Goal: Navigation & Orientation: Find specific page/section

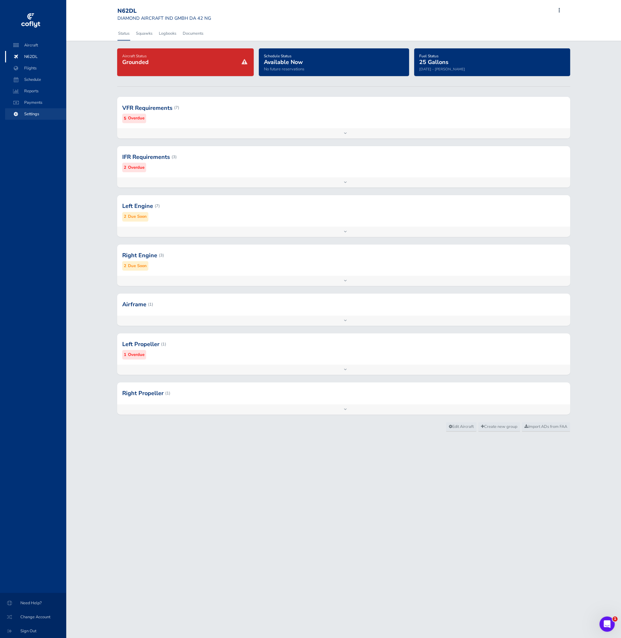
click at [43, 111] on span "Settings" at bounding box center [35, 113] width 48 height 11
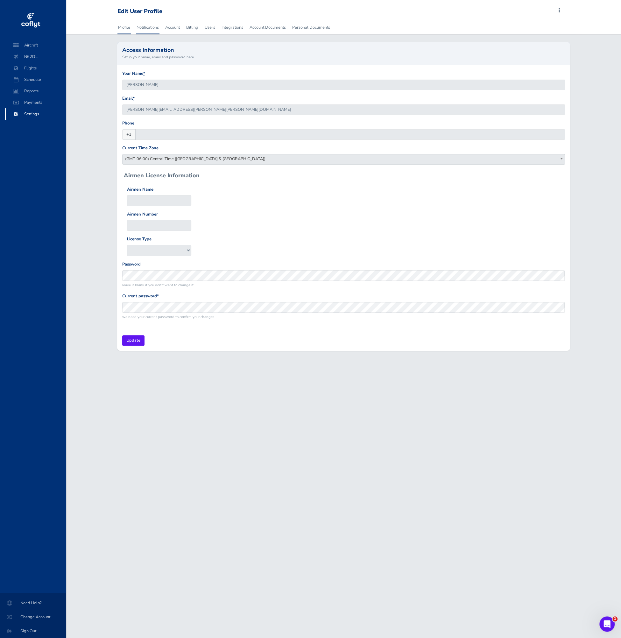
click at [154, 28] on link "Notifications" at bounding box center [148, 27] width 24 height 14
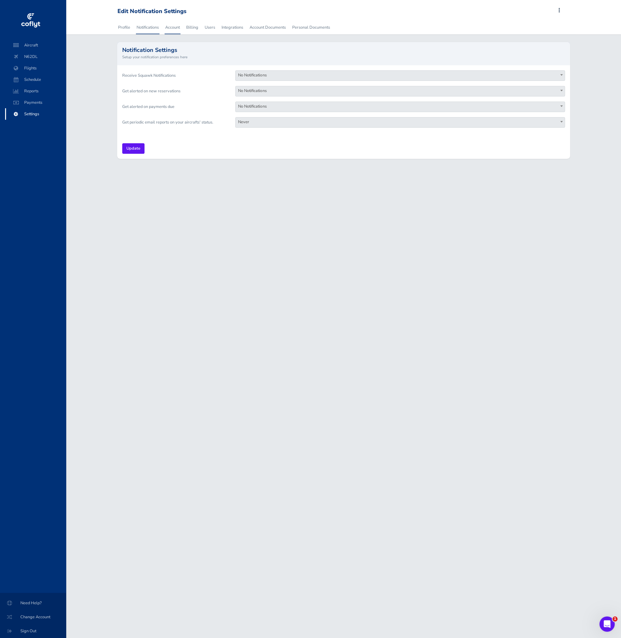
click at [169, 31] on link "Account" at bounding box center [172, 27] width 16 height 14
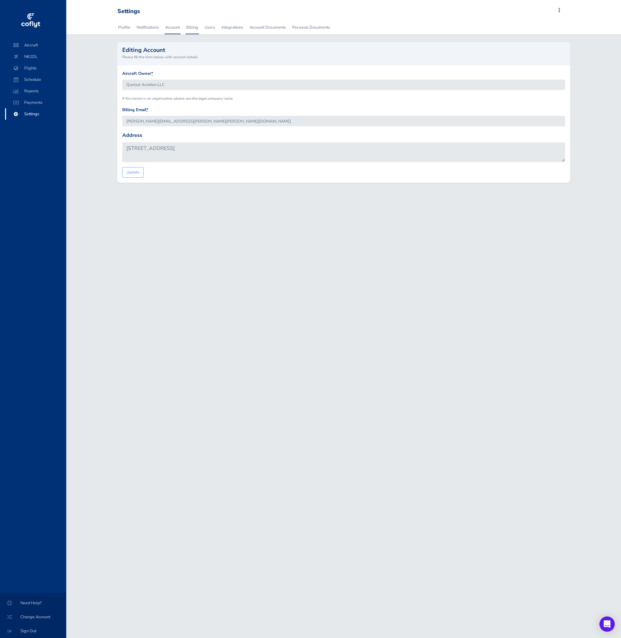
click at [192, 31] on link "Billing" at bounding box center [191, 27] width 13 height 14
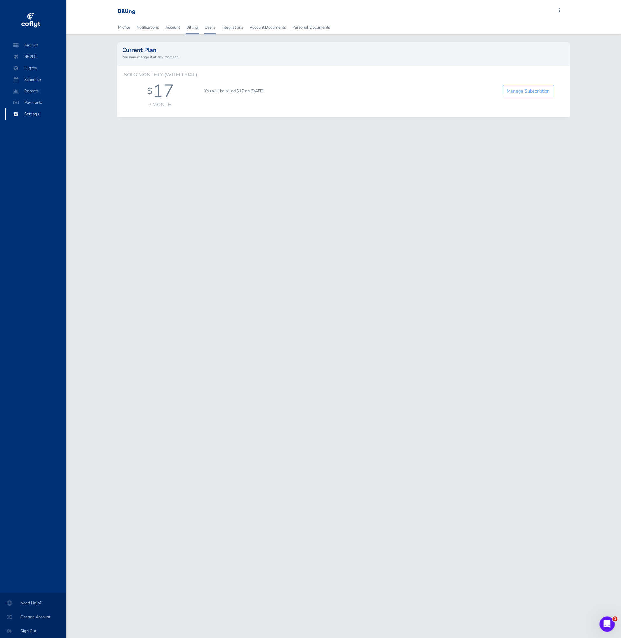
click at [208, 31] on link "Users" at bounding box center [210, 27] width 12 height 14
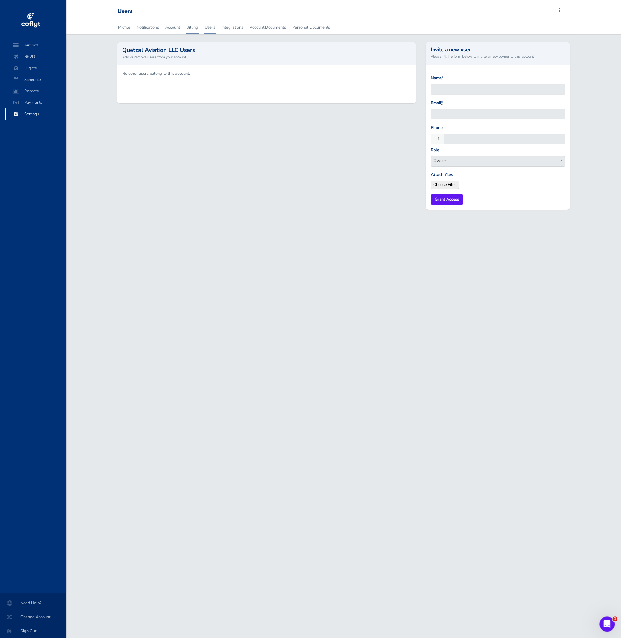
click at [190, 27] on link "Billing" at bounding box center [191, 27] width 13 height 14
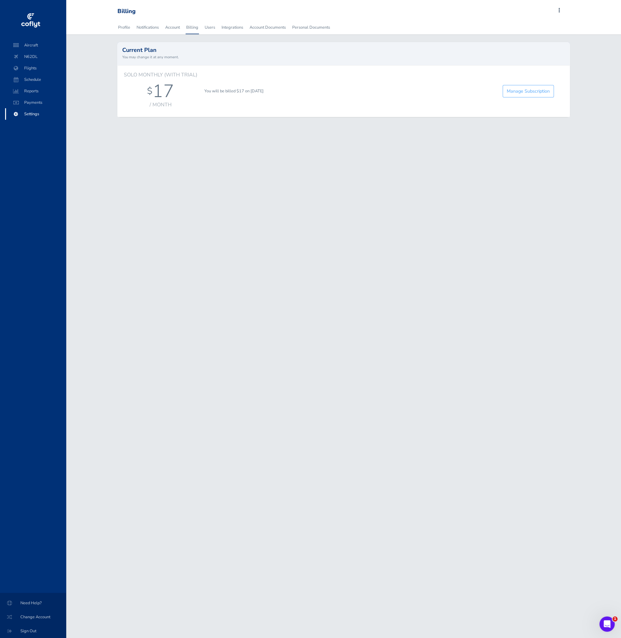
click at [255, 35] on div "Profile Notifications Account Billing Users Integrations Account Documents Pers…" at bounding box center [343, 72] width 555 height 104
click at [265, 27] on link "Account Documents" at bounding box center [268, 27] width 38 height 14
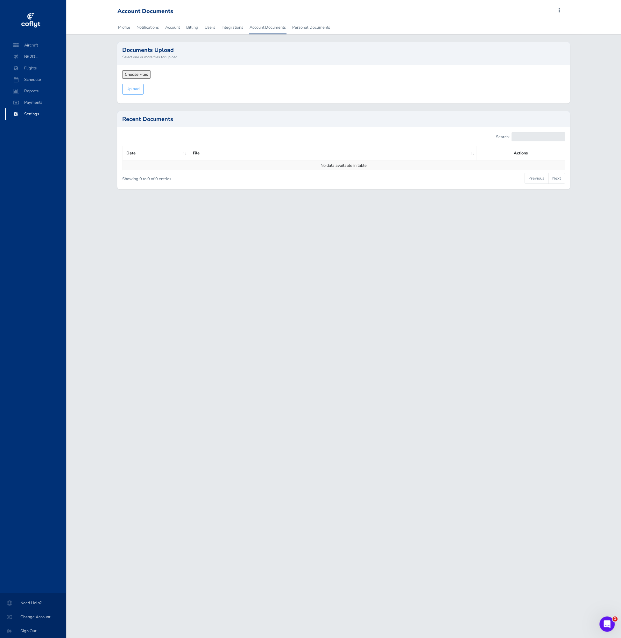
click at [309, 34] on div "Profile Notifications Account Billing Users Integrations Account Documents Pers…" at bounding box center [343, 108] width 555 height 177
click at [39, 44] on span "Aircraft" at bounding box center [35, 44] width 48 height 11
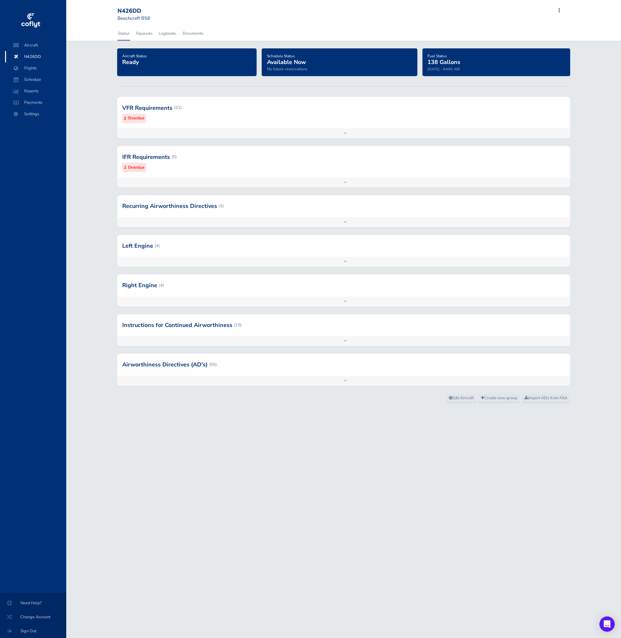
click at [159, 118] on div at bounding box center [343, 107] width 453 height 31
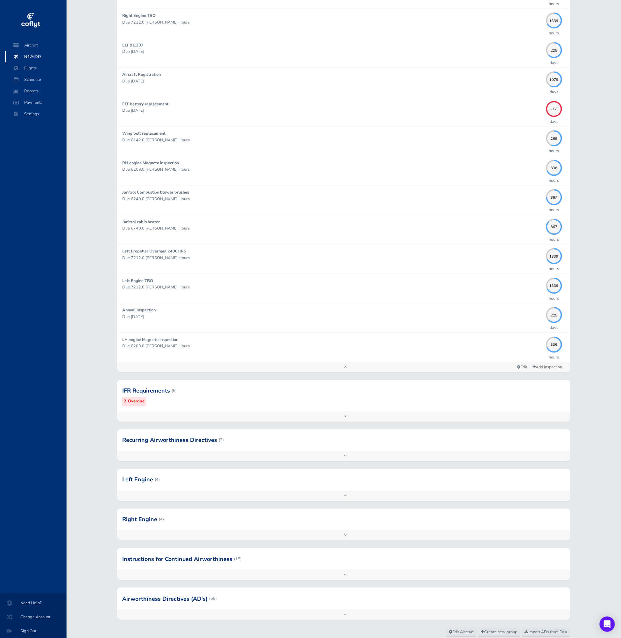
scroll to position [400, 0]
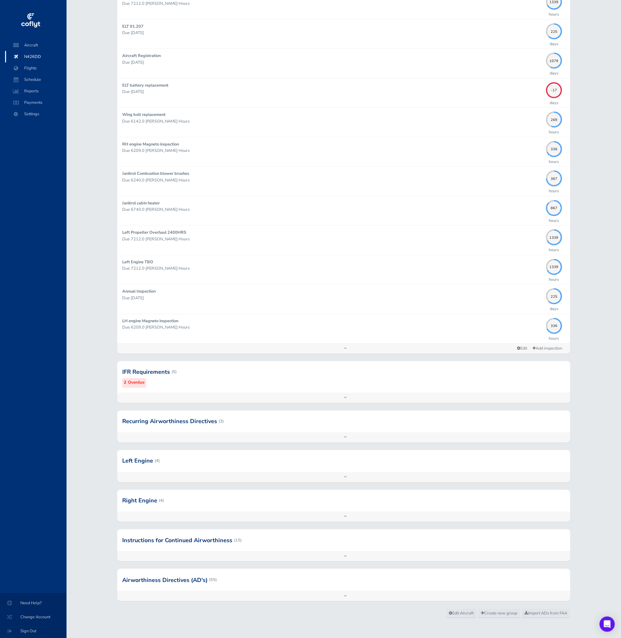
click at [193, 376] on div at bounding box center [343, 371] width 453 height 31
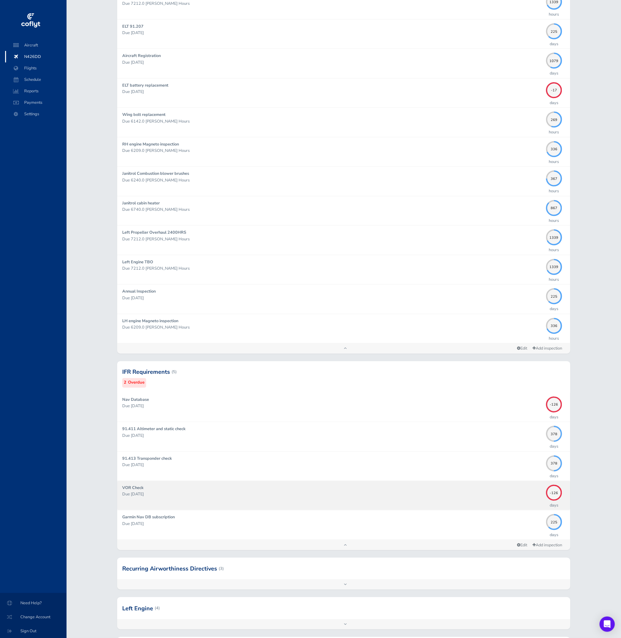
click at [174, 491] on p "Due [DATE]" at bounding box center [332, 494] width 420 height 6
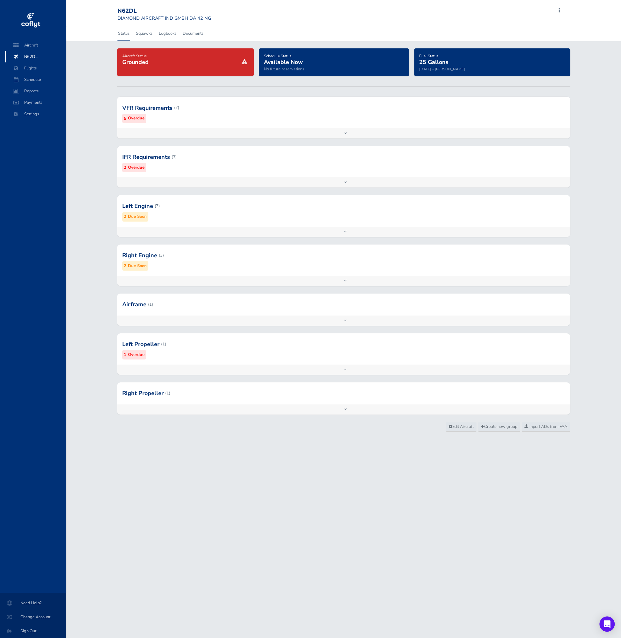
click at [197, 171] on div at bounding box center [343, 156] width 453 height 31
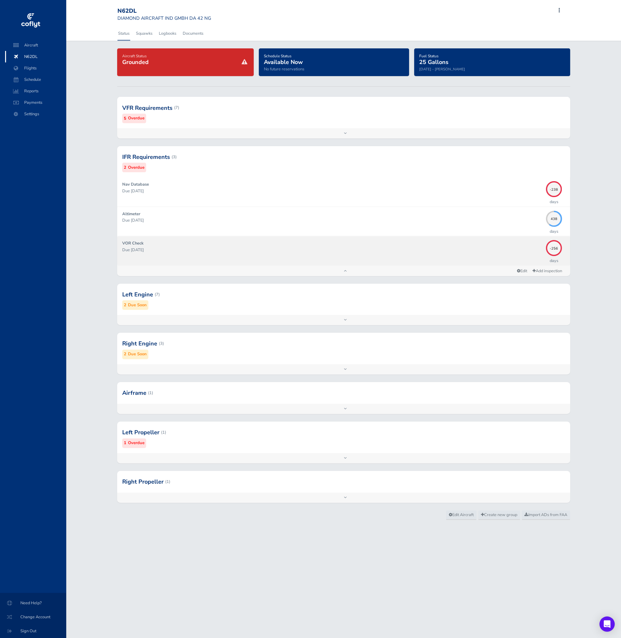
click at [237, 255] on div "VOR Check Due [DATE]" at bounding box center [332, 250] width 420 height 21
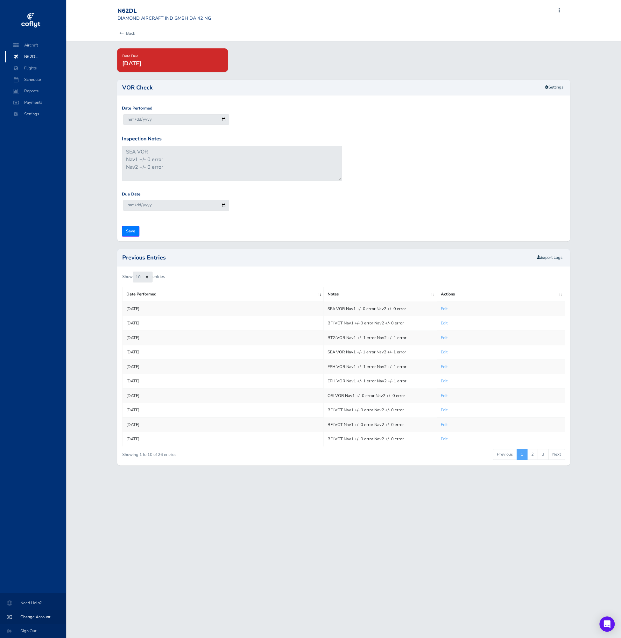
click at [35, 616] on span "Change Account" at bounding box center [33, 616] width 51 height 11
